Goal: Navigation & Orientation: Find specific page/section

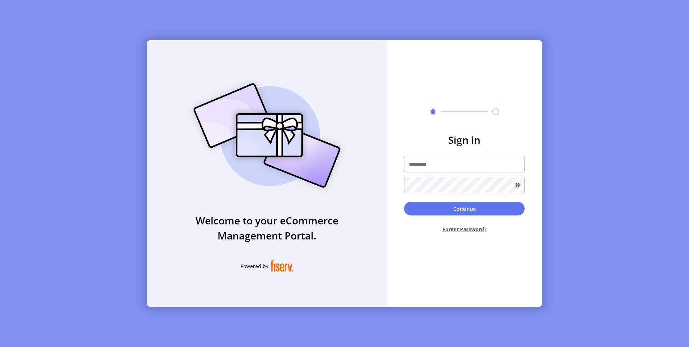
type input "**********"
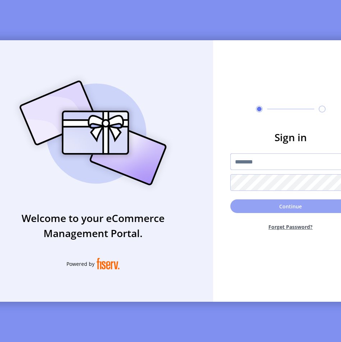
type input "**********"
click at [253, 211] on button "Continue" at bounding box center [290, 206] width 121 height 14
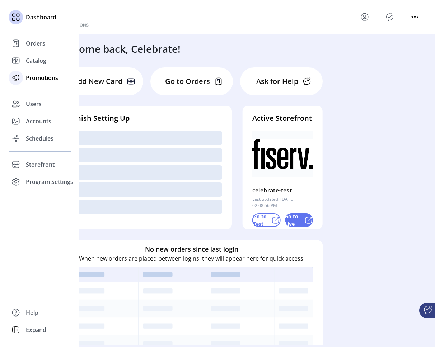
click at [36, 82] on div "Promotions" at bounding box center [40, 77] width 62 height 17
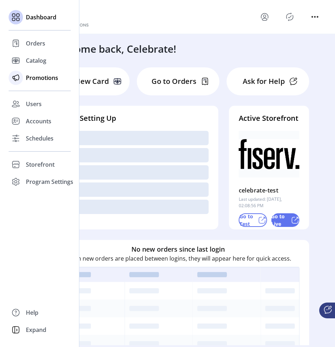
click at [35, 76] on span "Promotions" at bounding box center [42, 78] width 32 height 9
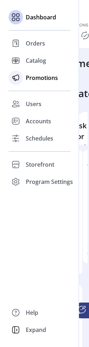
click at [29, 80] on span "Promotions" at bounding box center [42, 78] width 32 height 9
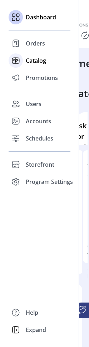
click at [24, 58] on div "Catalog" at bounding box center [40, 60] width 62 height 17
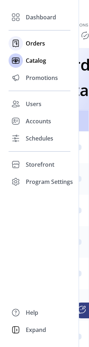
click at [22, 43] on div at bounding box center [16, 43] width 14 height 14
click at [17, 41] on icon at bounding box center [15, 43] width 11 height 11
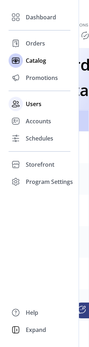
click at [18, 107] on icon at bounding box center [15, 103] width 11 height 11
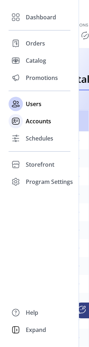
click at [19, 121] on rect at bounding box center [15, 121] width 7 height 6
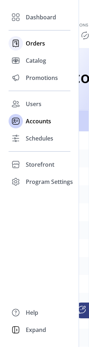
click at [14, 48] on icon at bounding box center [15, 43] width 11 height 11
click at [16, 43] on icon at bounding box center [16, 43] width 1 height 3
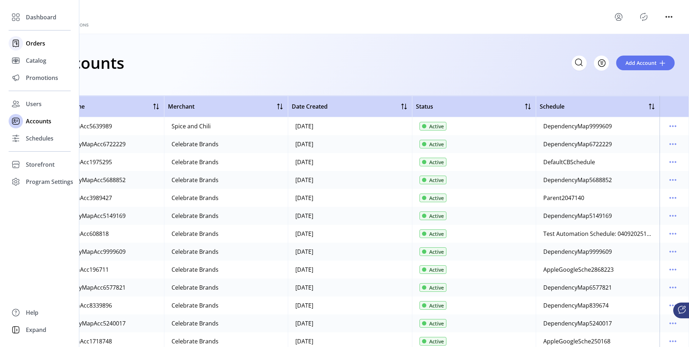
click at [30, 47] on span "Orders" at bounding box center [35, 43] width 19 height 9
click at [29, 20] on span "Dashboard" at bounding box center [41, 17] width 31 height 9
